Goal: Navigation & Orientation: Find specific page/section

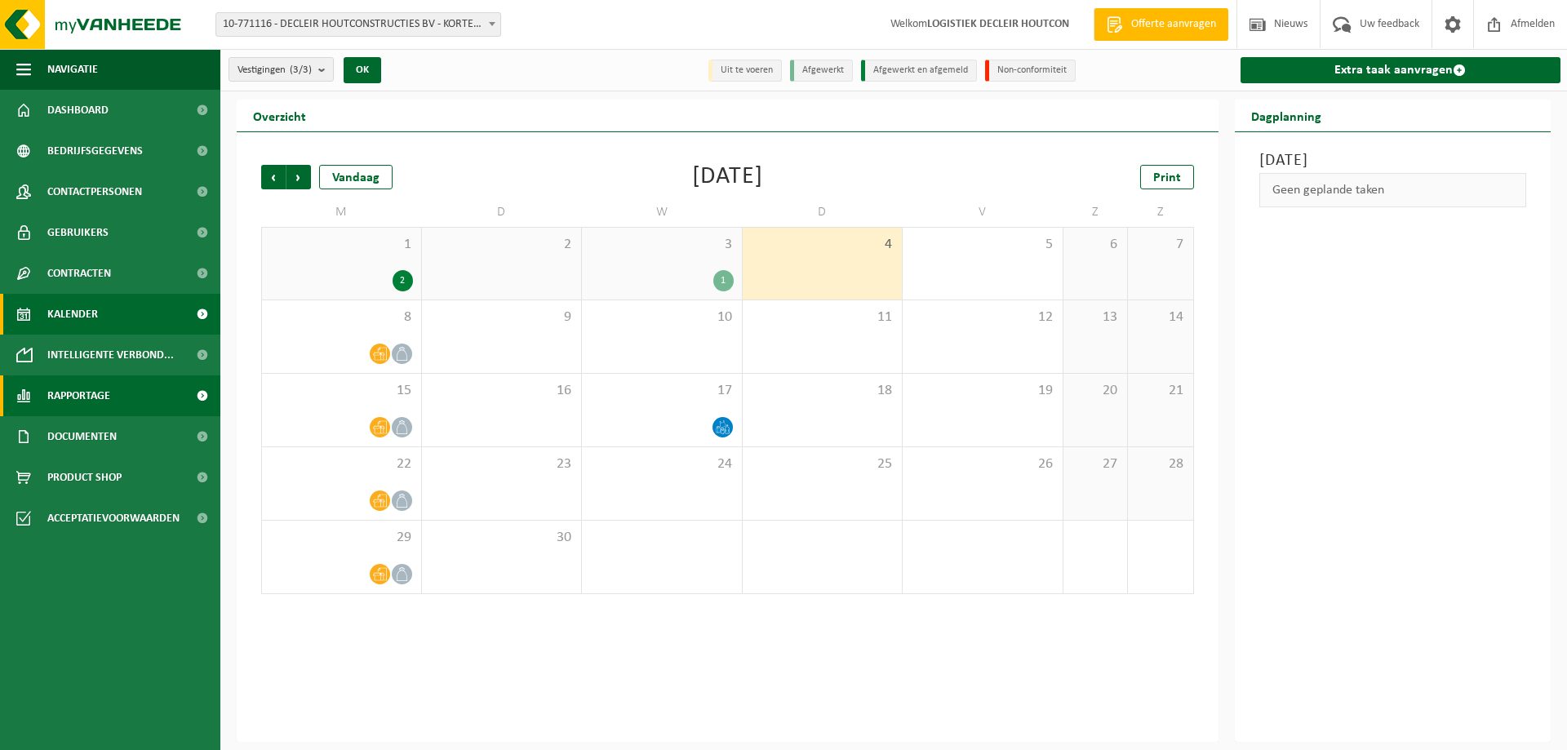
click at [78, 394] on span "Rapportage" at bounding box center [78, 395] width 63 height 41
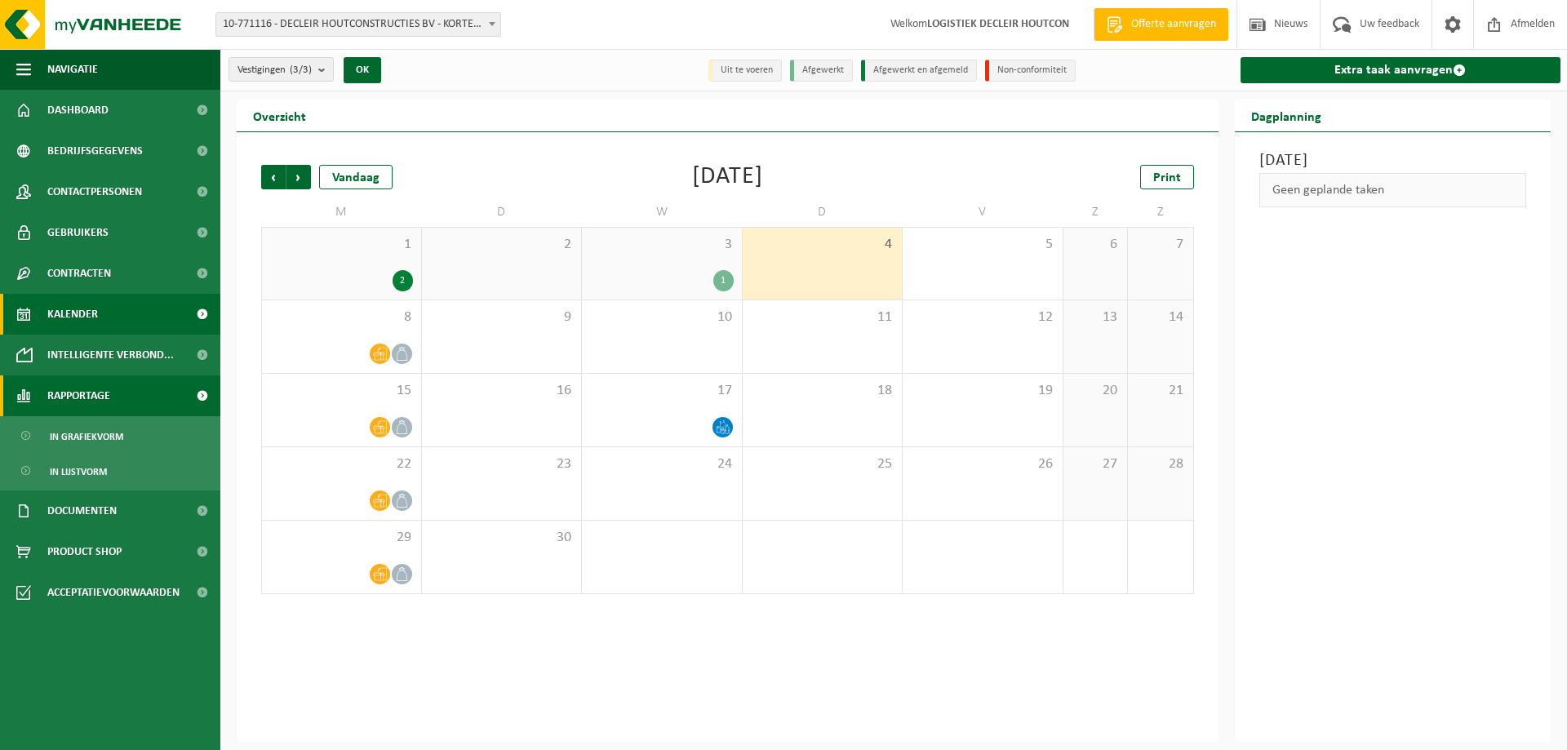
click at [78, 394] on span "Rapportage" at bounding box center [78, 395] width 63 height 41
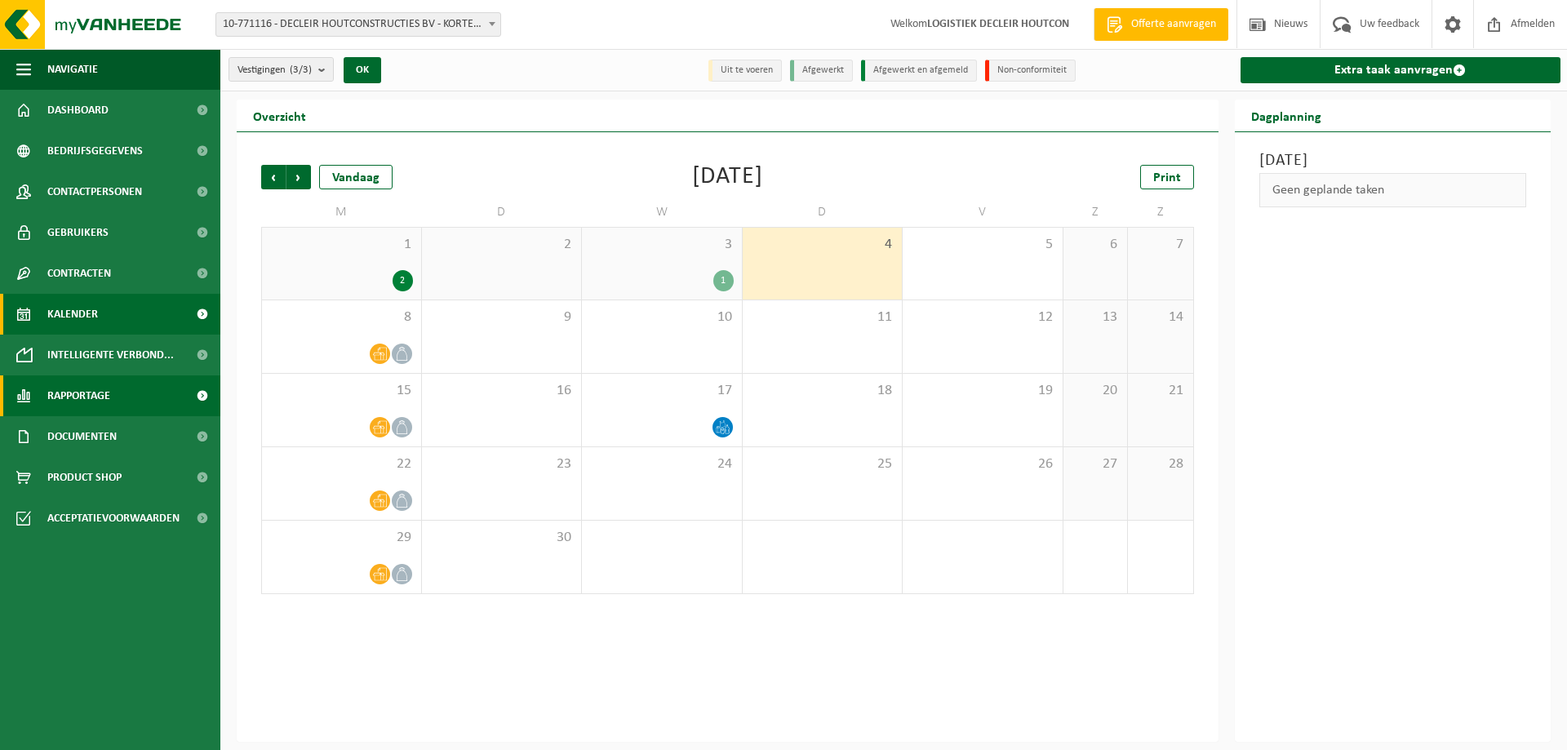
click at [78, 394] on span "Rapportage" at bounding box center [78, 395] width 63 height 41
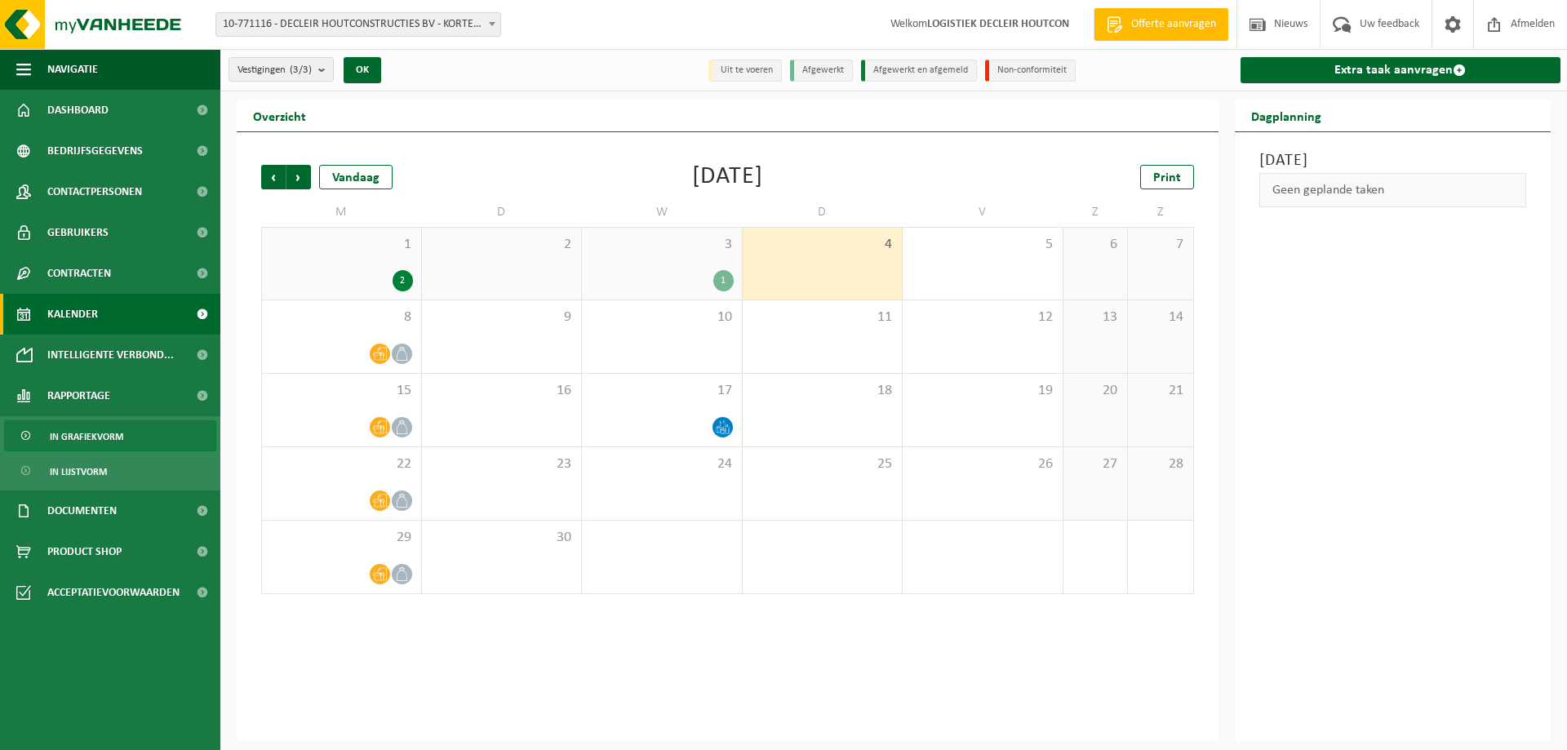
click at [92, 434] on span "In grafiekvorm" at bounding box center [86, 436] width 73 height 31
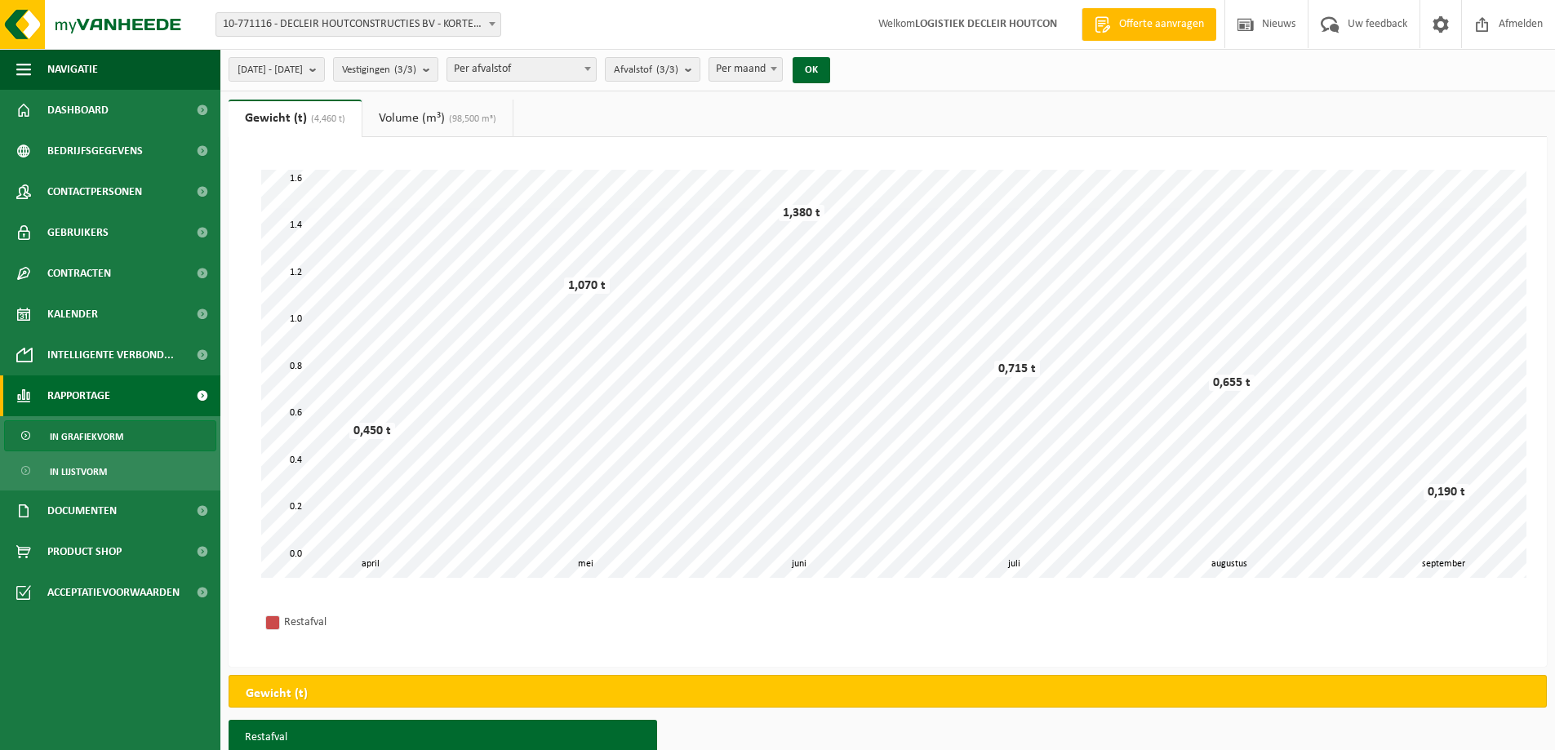
click at [154, 399] on link "Rapportage" at bounding box center [110, 395] width 220 height 41
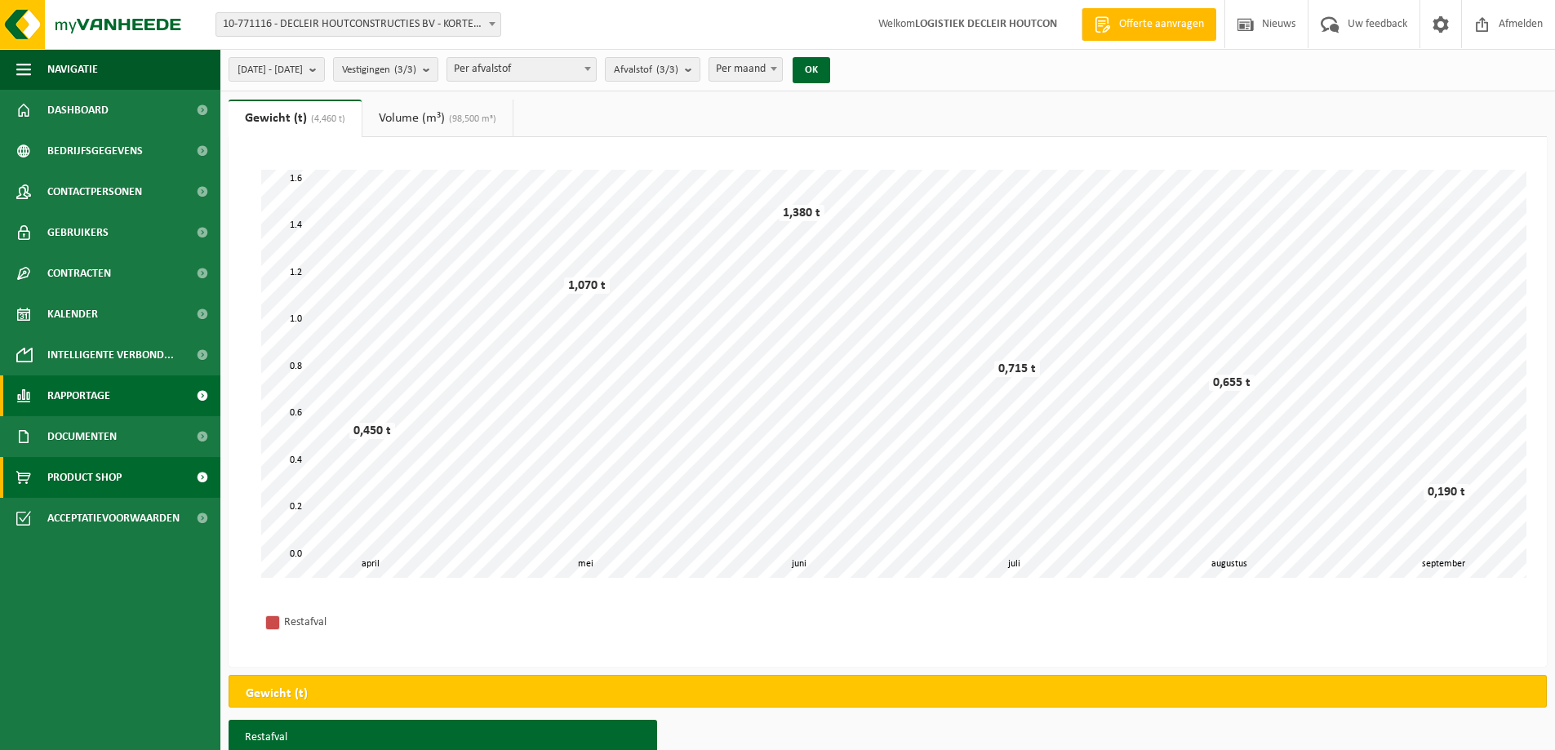
click at [100, 478] on span "Product Shop" at bounding box center [84, 477] width 74 height 41
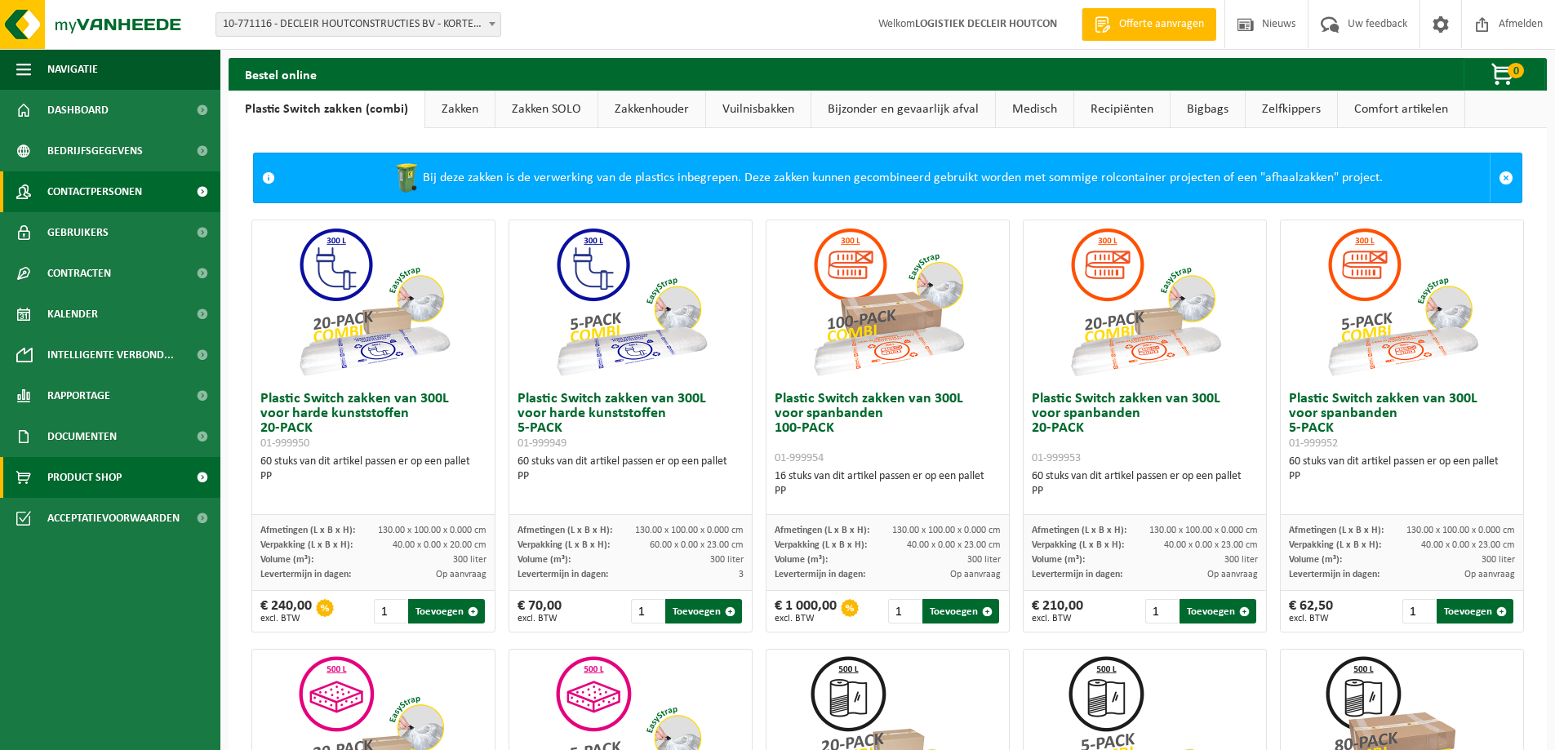
click at [99, 190] on span "Contactpersonen" at bounding box center [94, 191] width 95 height 41
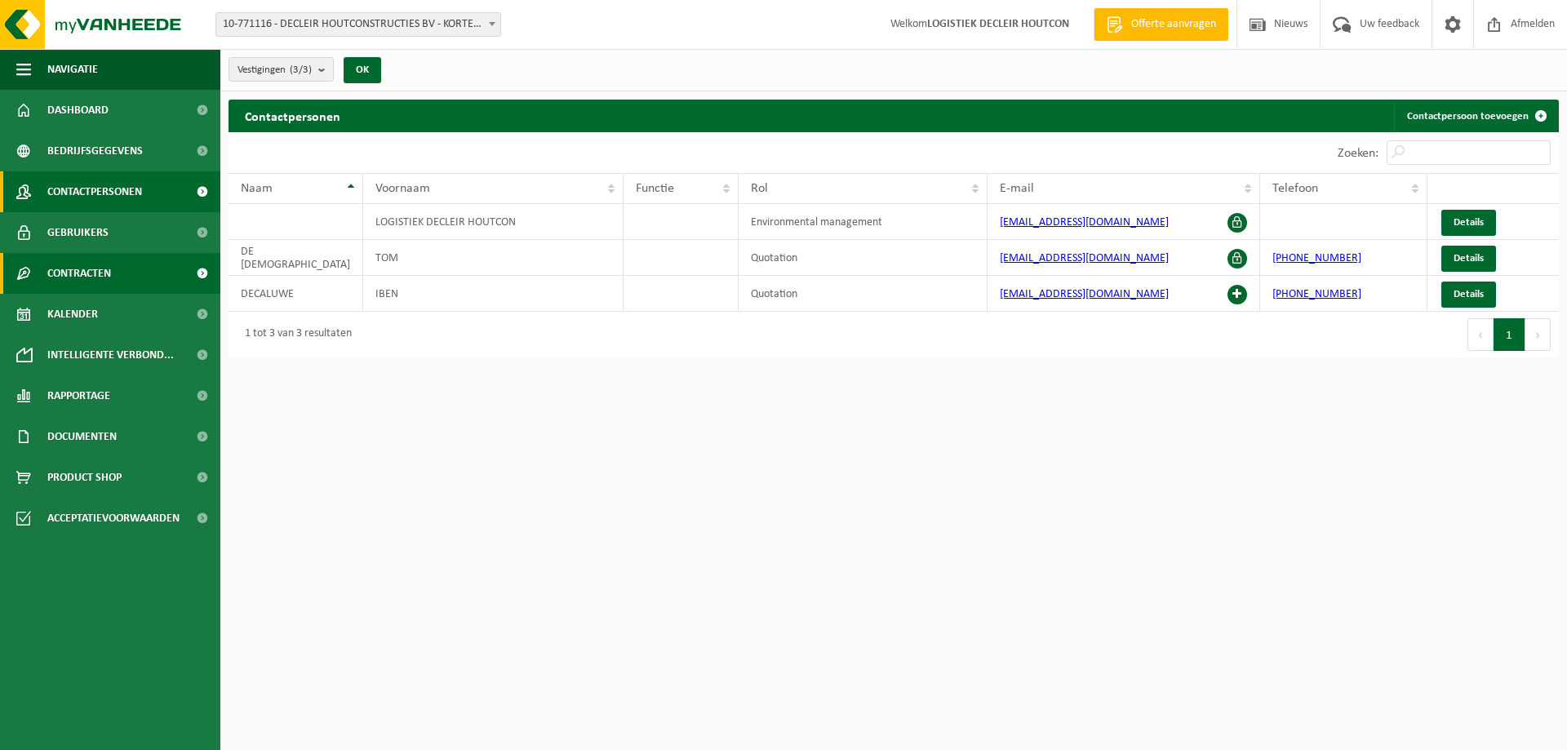
click at [118, 276] on link "Contracten" at bounding box center [110, 273] width 220 height 41
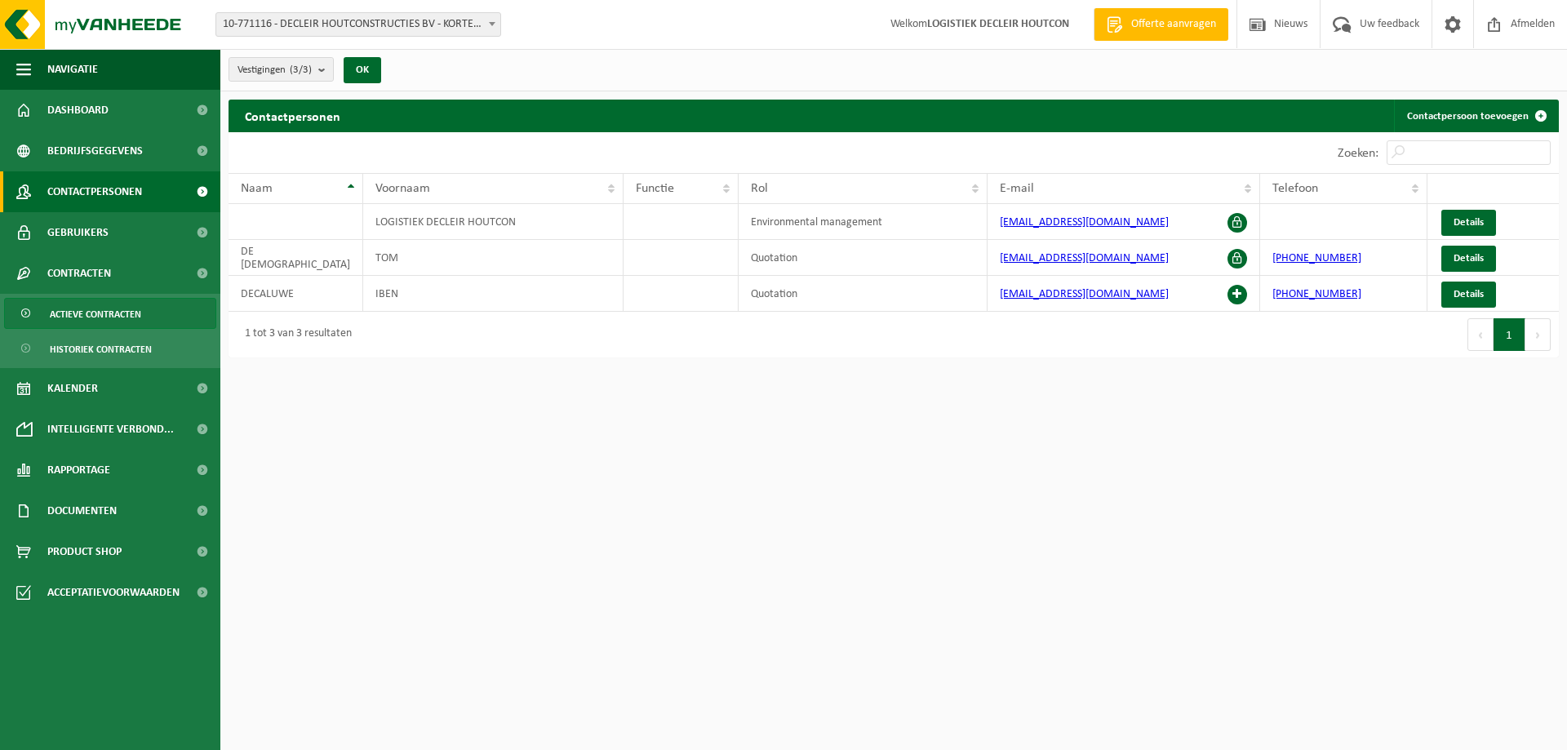
click at [113, 312] on span "Actieve contracten" at bounding box center [95, 314] width 91 height 31
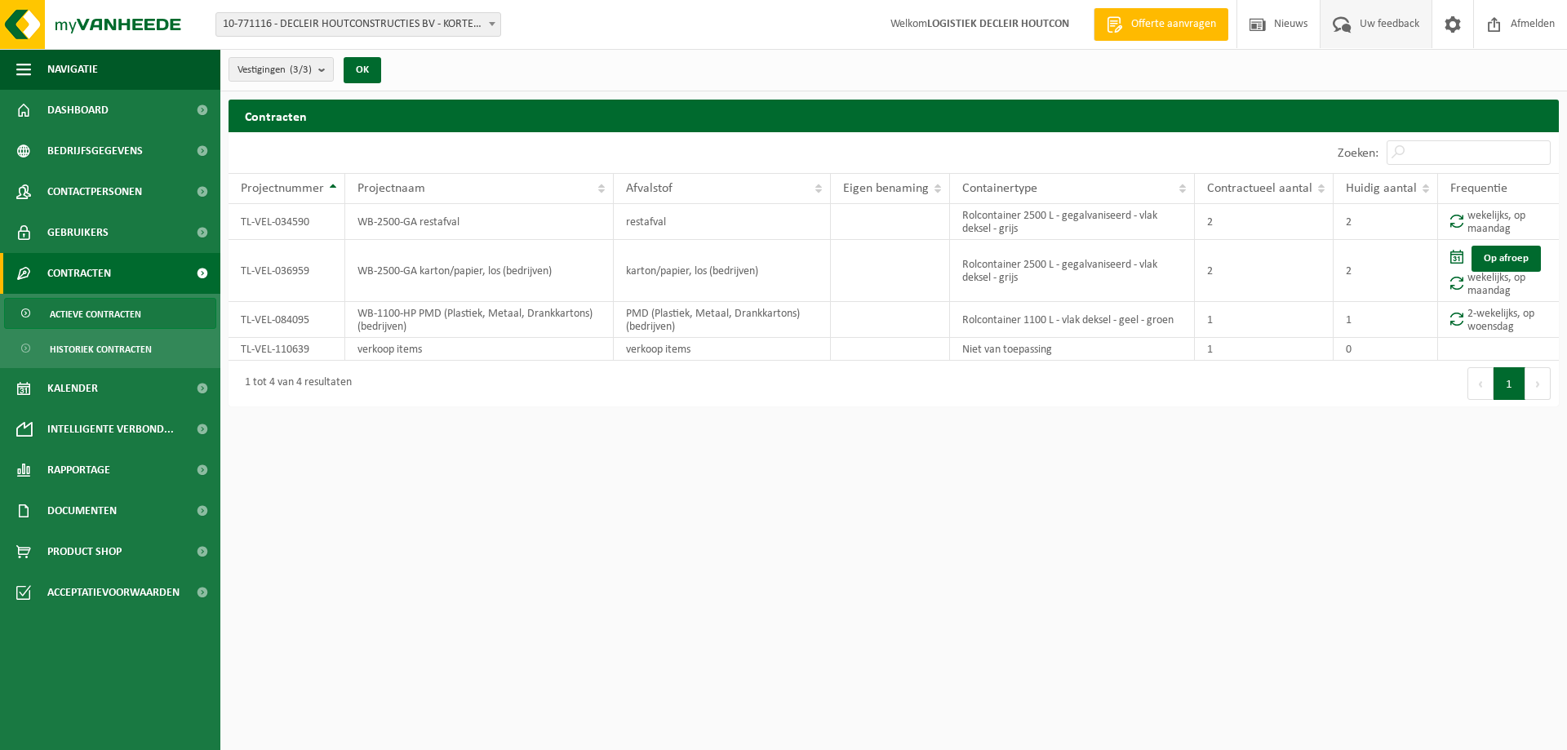
click at [1351, 26] on span at bounding box center [1342, 24] width 27 height 48
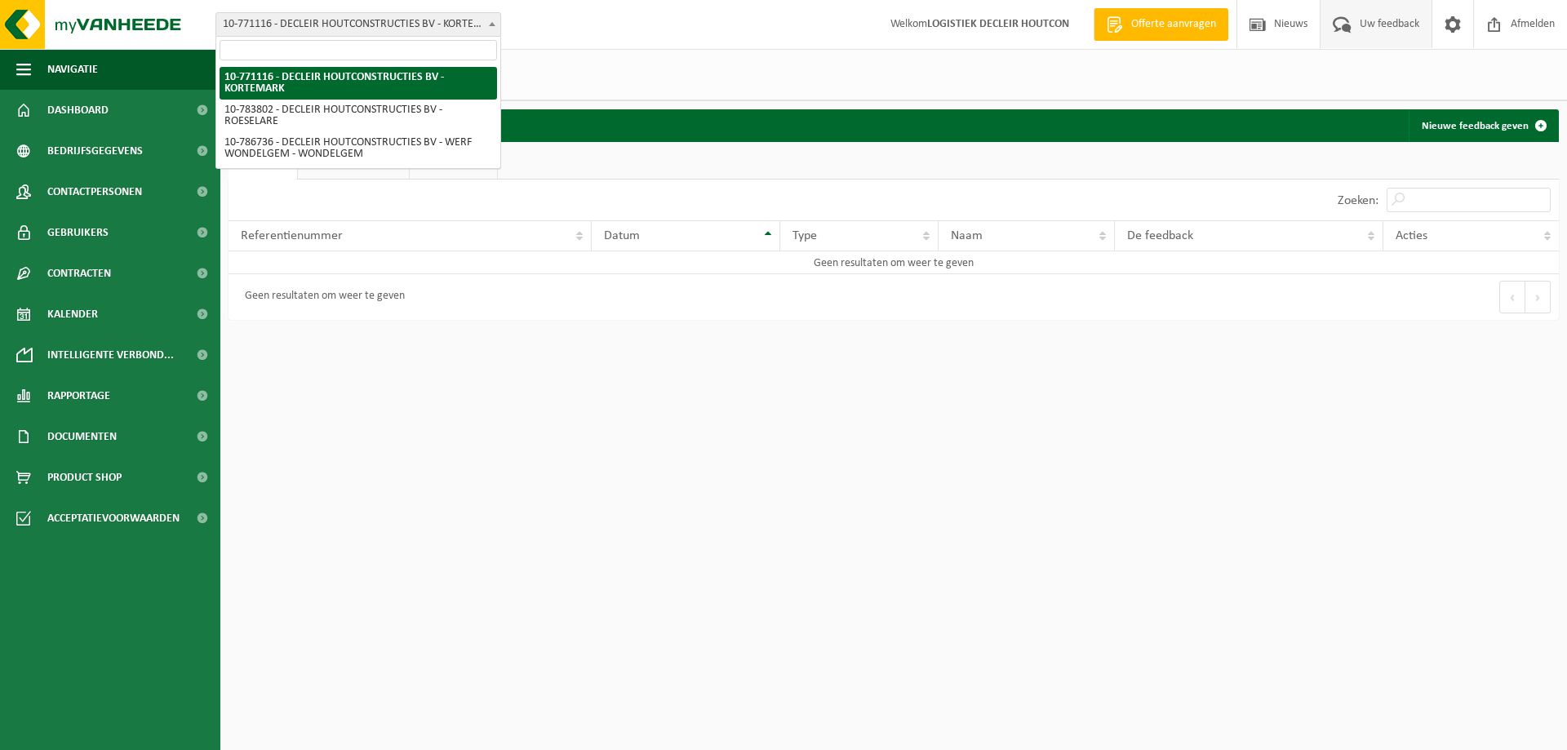
click at [486, 34] on span "10-771116 - DECLEIR HOUTCONSTRUCTIES BV - KORTEMARK" at bounding box center [358, 24] width 284 height 23
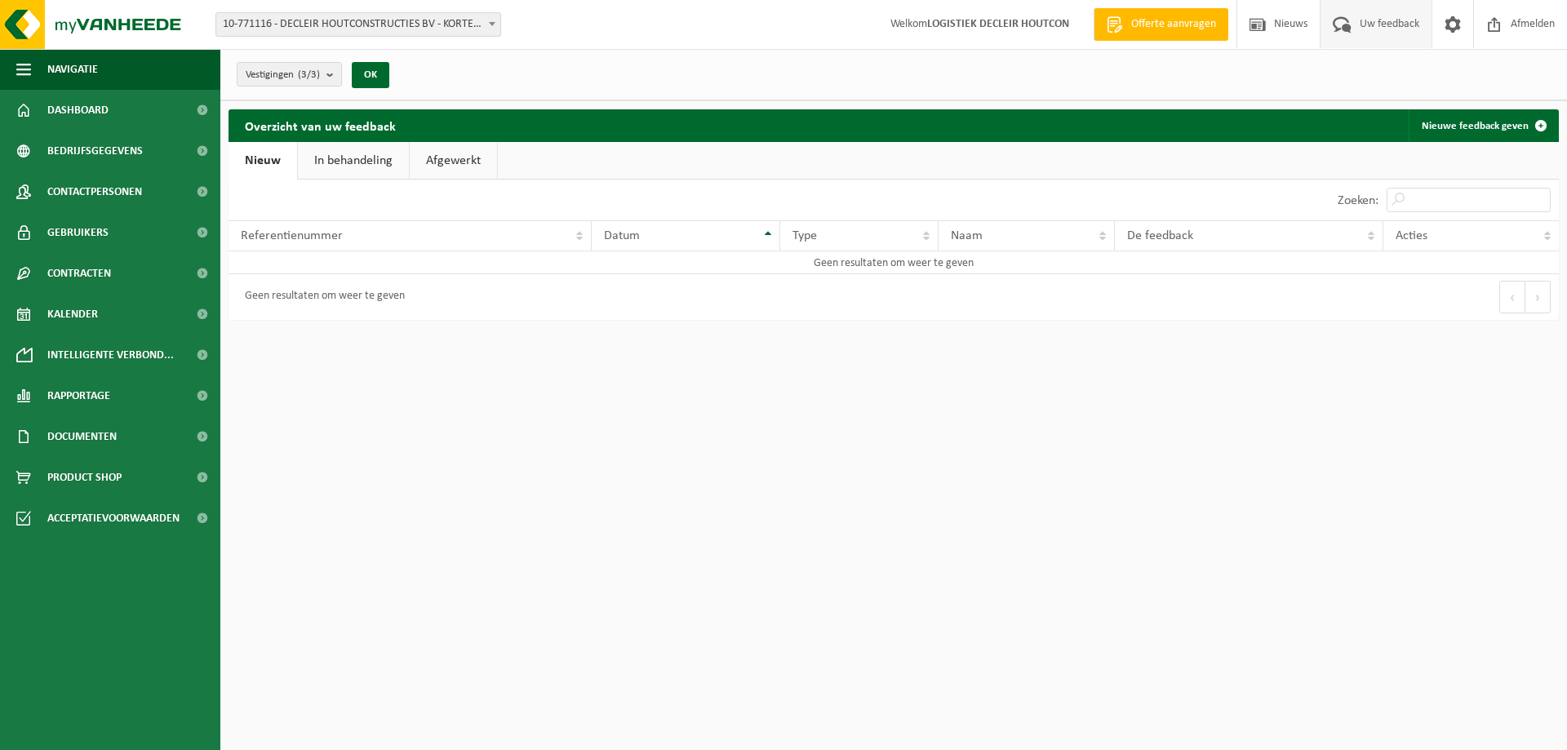
click at [489, 24] on b at bounding box center [492, 24] width 7 height 4
click at [147, 19] on img at bounding box center [98, 24] width 196 height 49
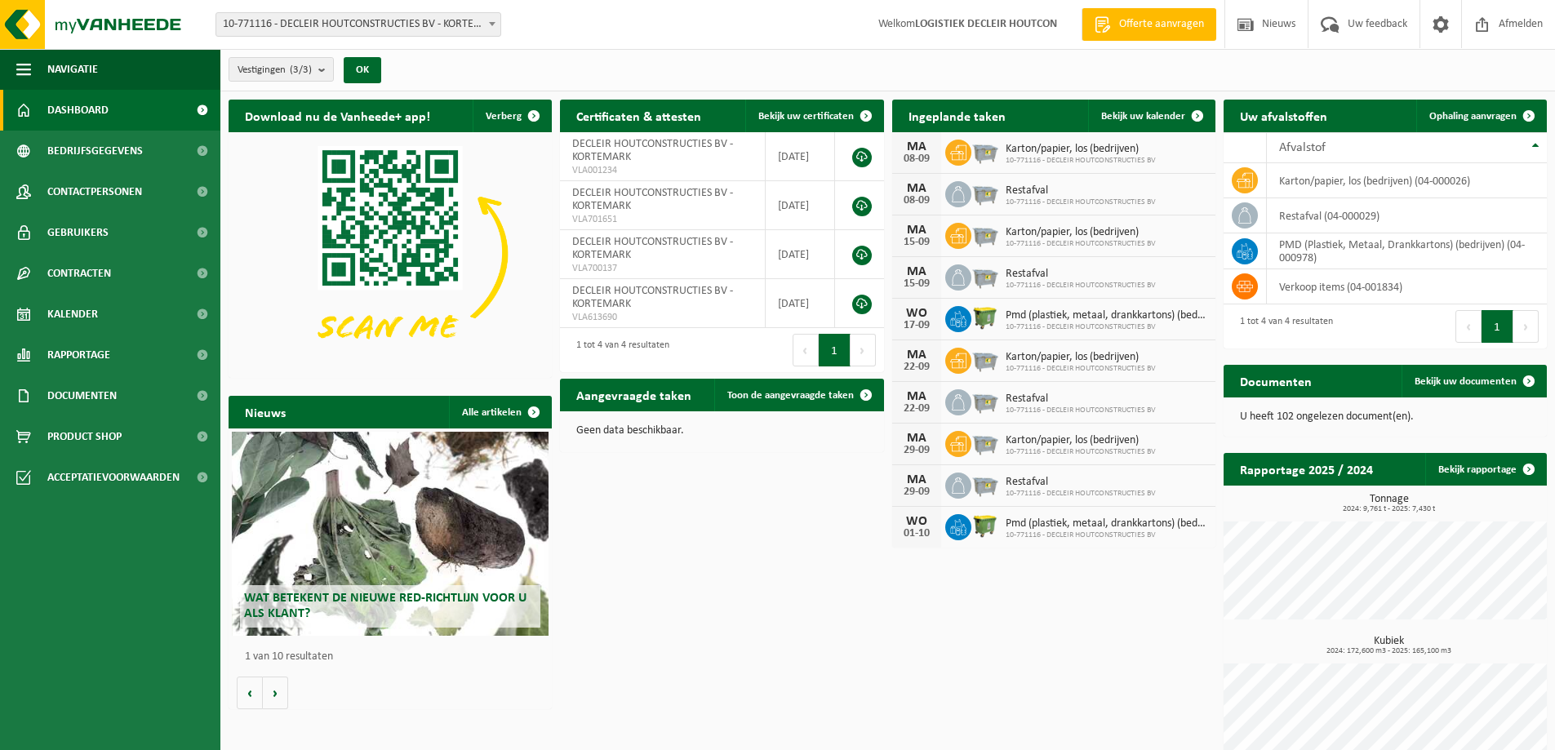
scroll to position [27, 0]
